Goal: Information Seeking & Learning: Learn about a topic

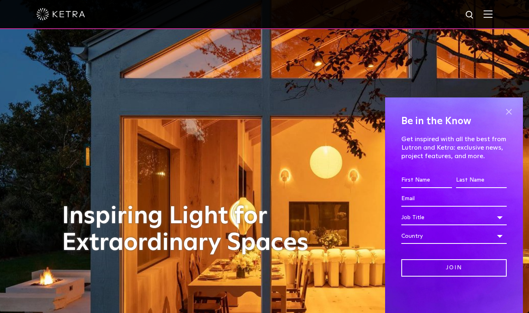
click at [512, 109] on span at bounding box center [508, 112] width 12 height 12
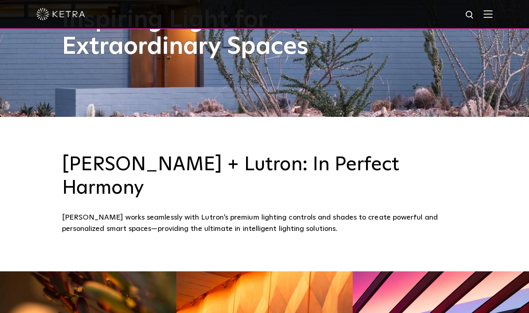
scroll to position [207, 0]
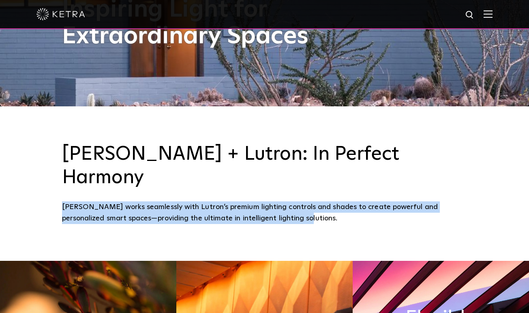
drag, startPoint x: 63, startPoint y: 184, endPoint x: 278, endPoint y: 198, distance: 215.5
click at [278, 202] on div "[PERSON_NAME] works seamlessly with Lutron’s premium lighting controls and shad…" at bounding box center [264, 213] width 405 height 23
copy div "[PERSON_NAME] works seamlessly with Lutron’s premium lighting controls and shad…"
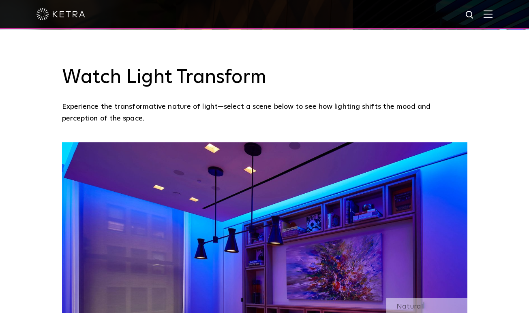
scroll to position [720, 0]
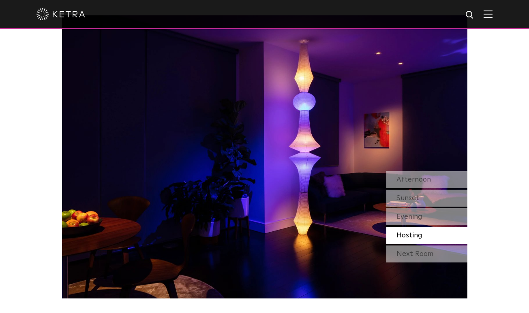
click at [419, 190] on div "Sunset" at bounding box center [426, 198] width 81 height 17
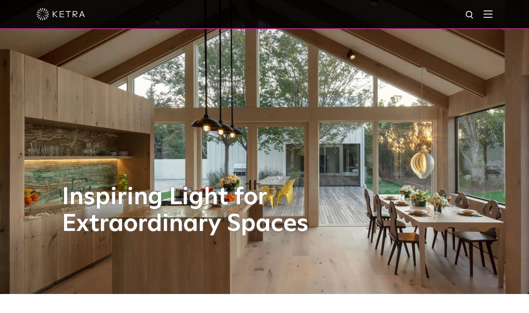
scroll to position [0, 0]
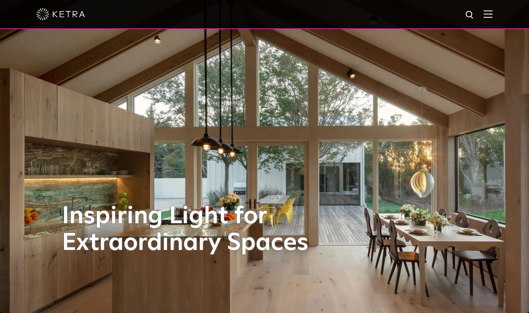
click at [488, 18] on span at bounding box center [487, 14] width 9 height 8
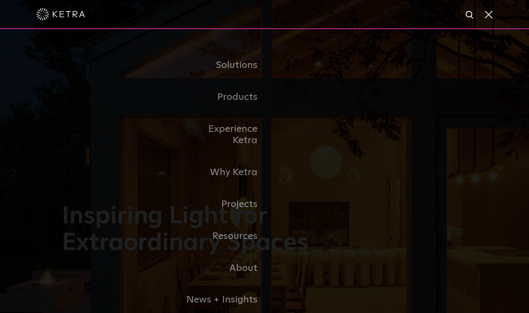
click at [488, 12] on span at bounding box center [487, 14] width 9 height 8
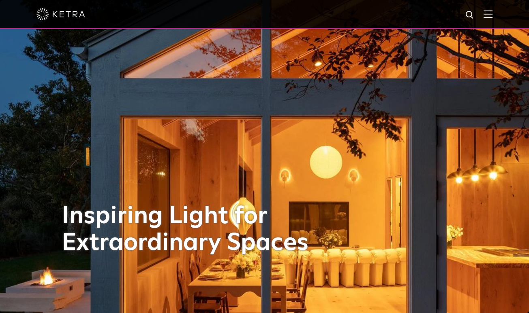
click at [488, 13] on img at bounding box center [487, 14] width 9 height 8
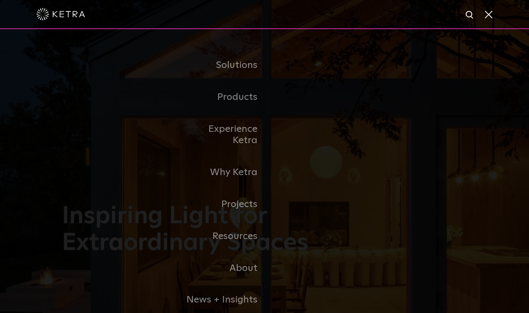
click at [488, 13] on span at bounding box center [487, 14] width 9 height 8
